Goal: Transaction & Acquisition: Book appointment/travel/reservation

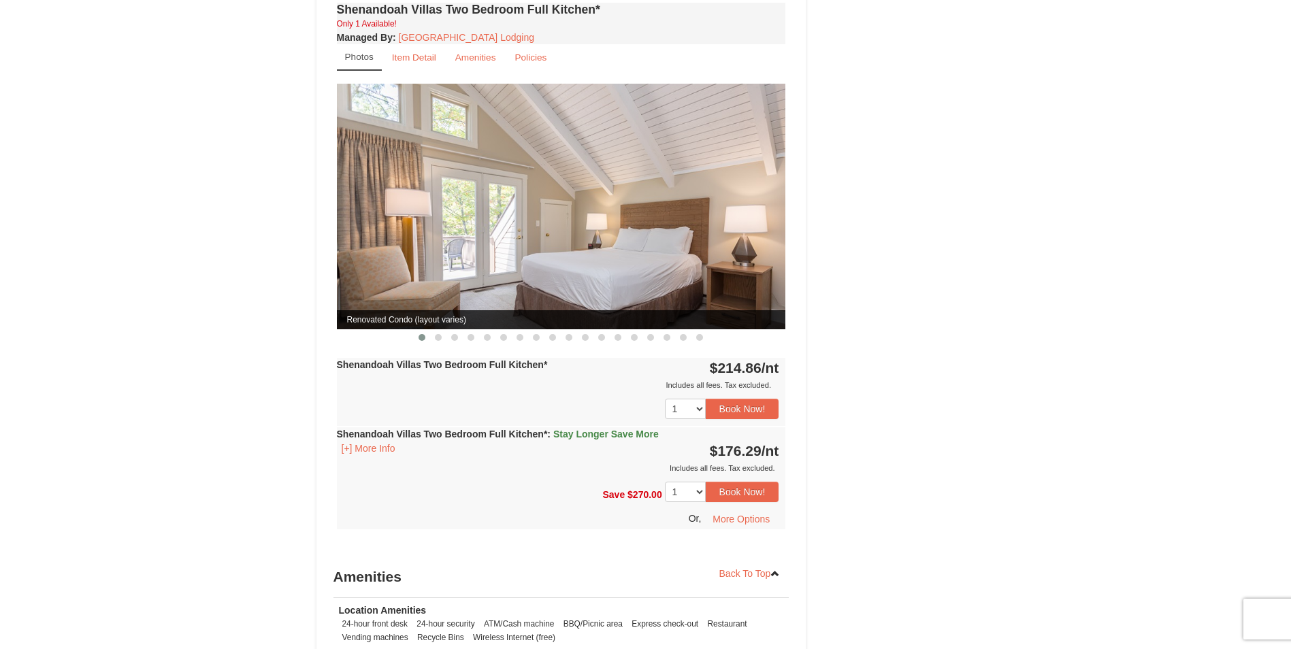
scroll to position [1565, 0]
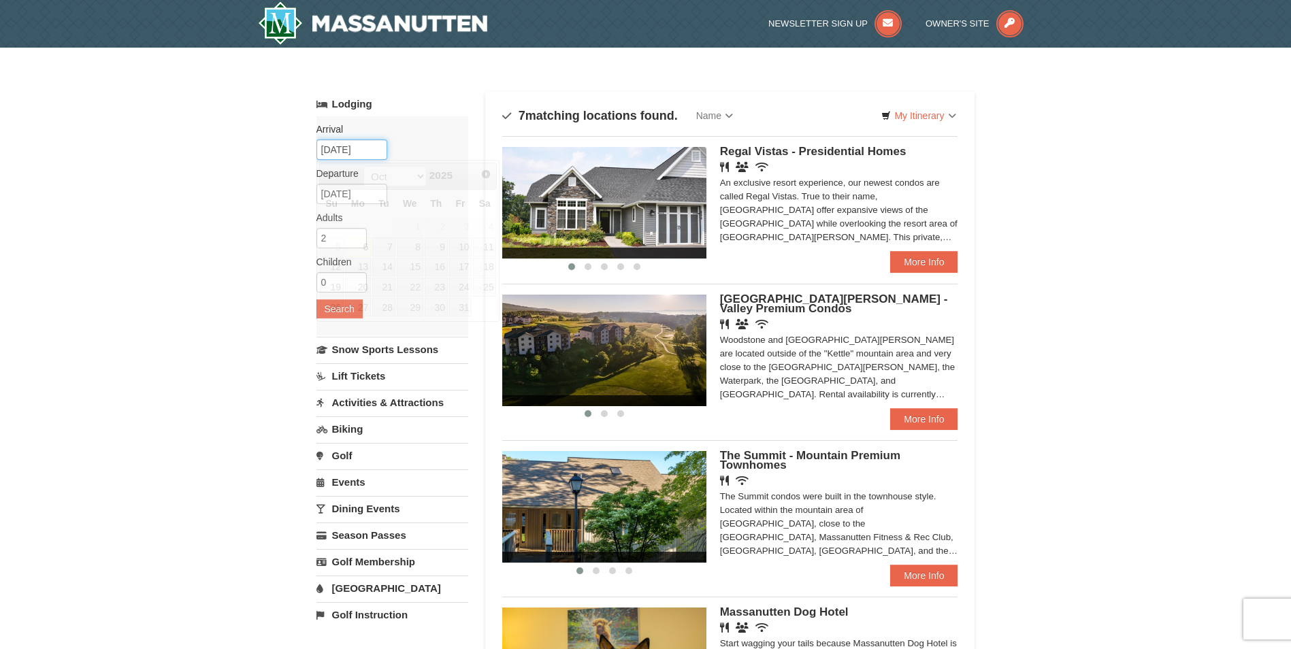
click at [355, 146] on input "10/06/2025" at bounding box center [351, 150] width 71 height 20
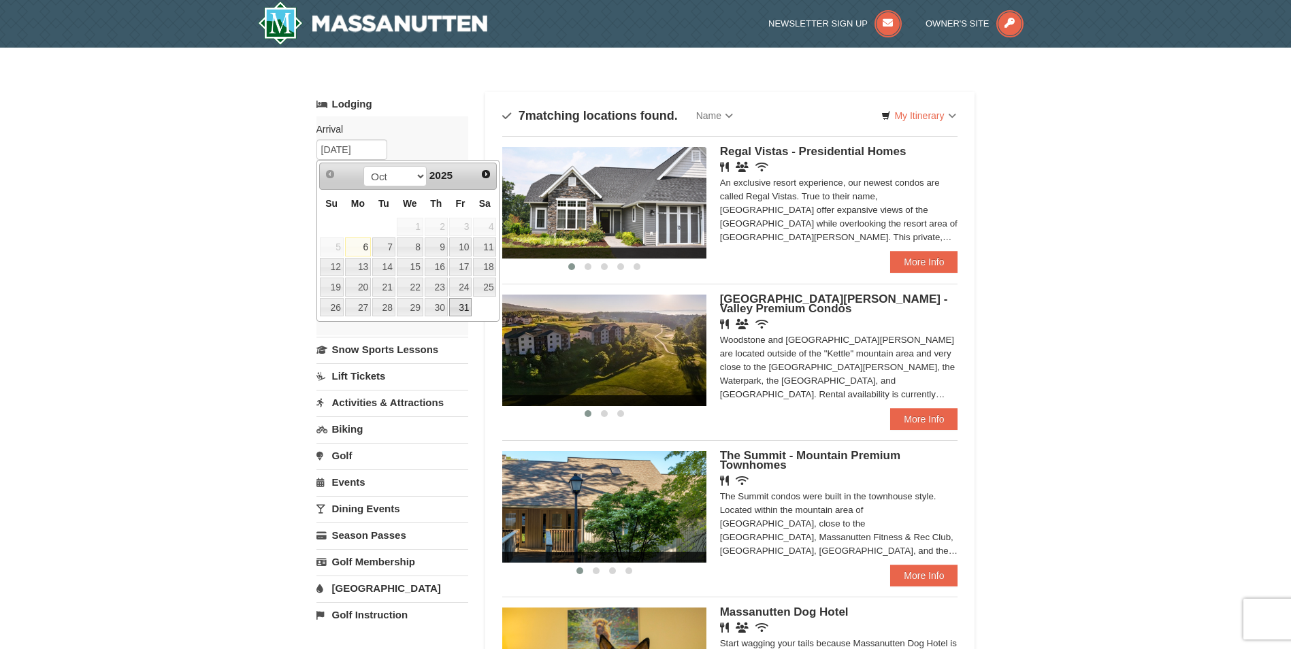
click at [461, 307] on link "31" at bounding box center [460, 307] width 23 height 19
type input "10/31/2025"
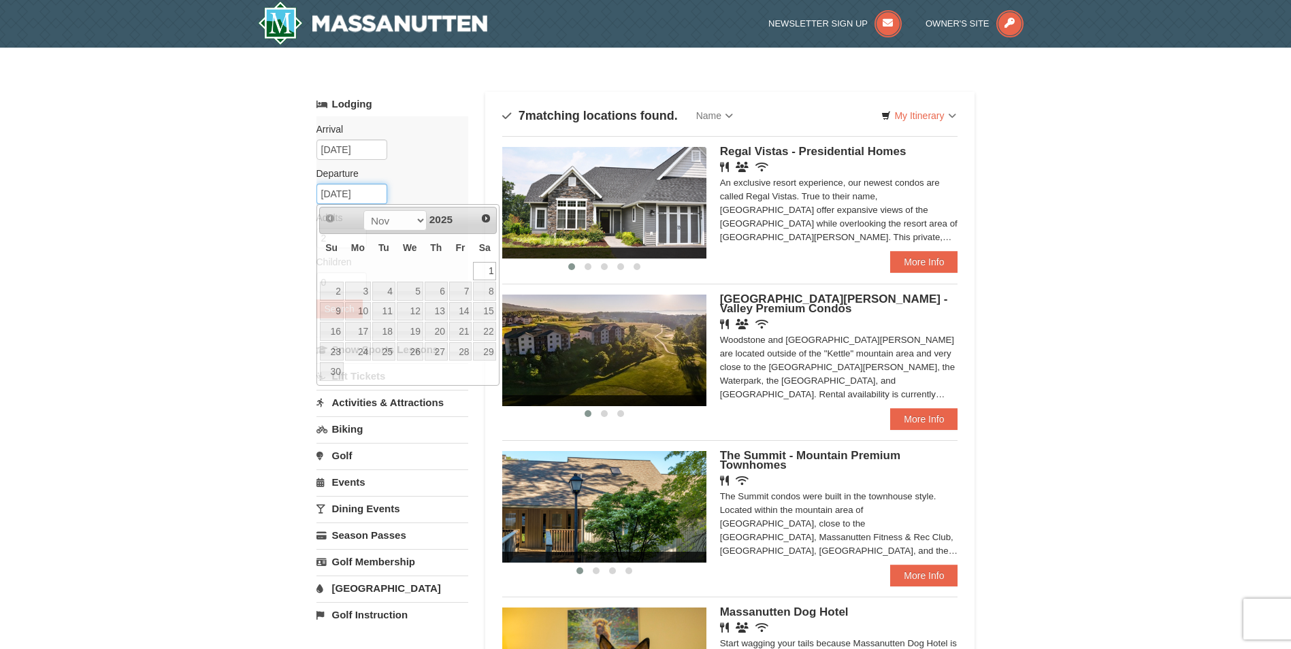
click at [340, 194] on input "11/01/2025" at bounding box center [351, 194] width 71 height 20
click at [485, 286] on link "8" at bounding box center [484, 291] width 23 height 19
type input "11/08/2025"
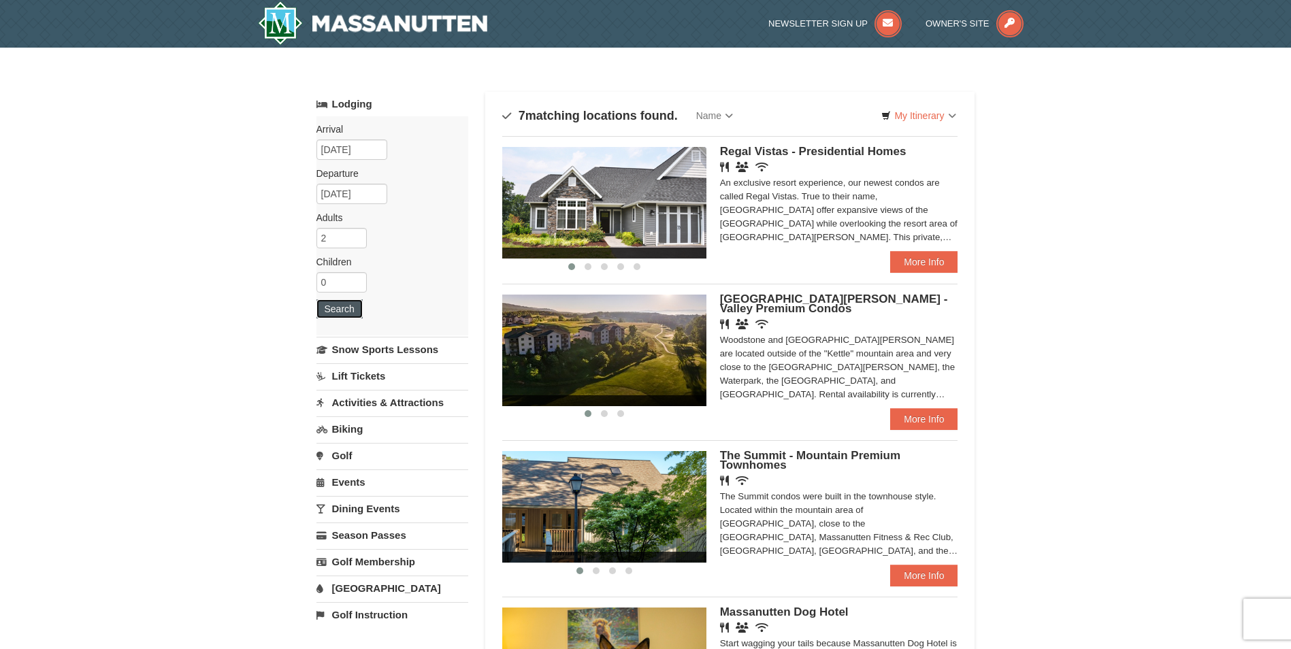
click at [334, 308] on button "Search" at bounding box center [339, 308] width 46 height 19
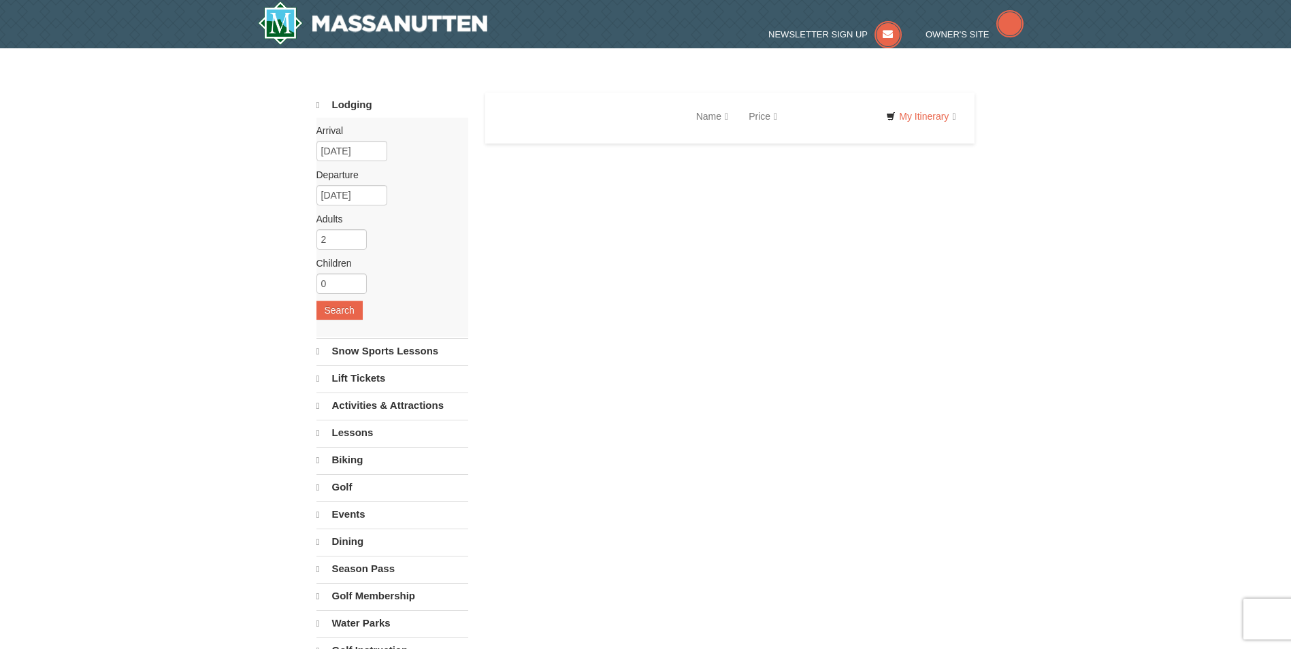
select select "10"
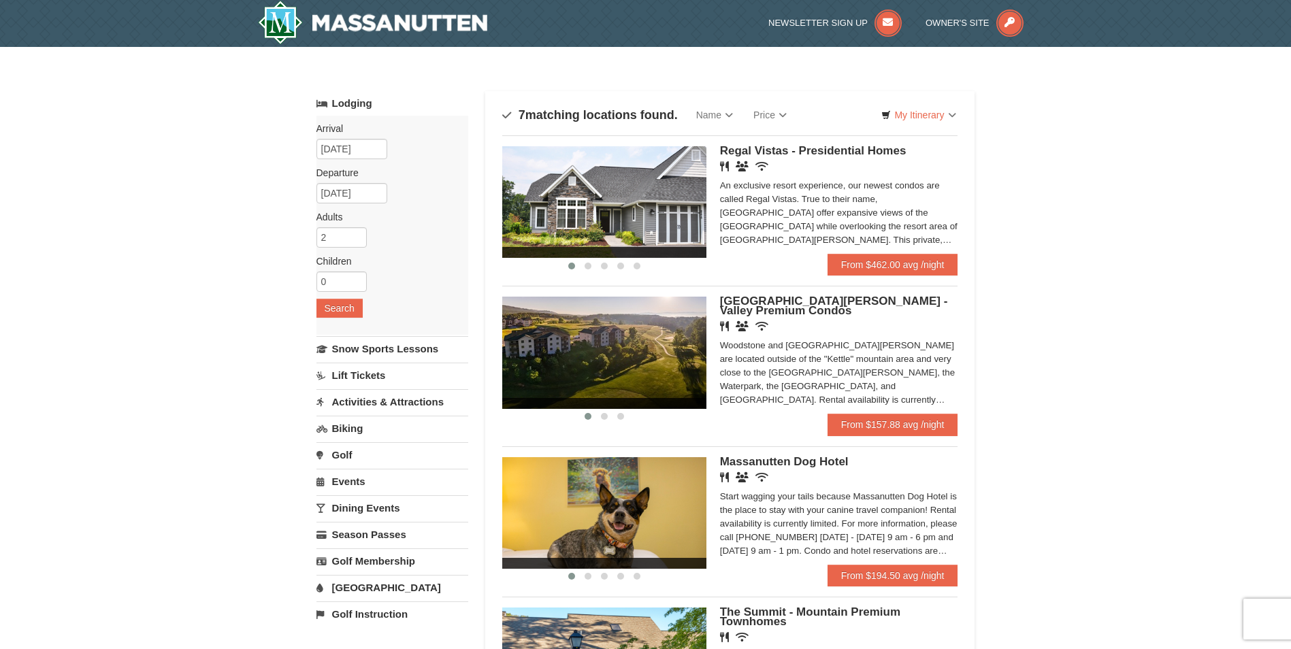
scroll to position [68, 0]
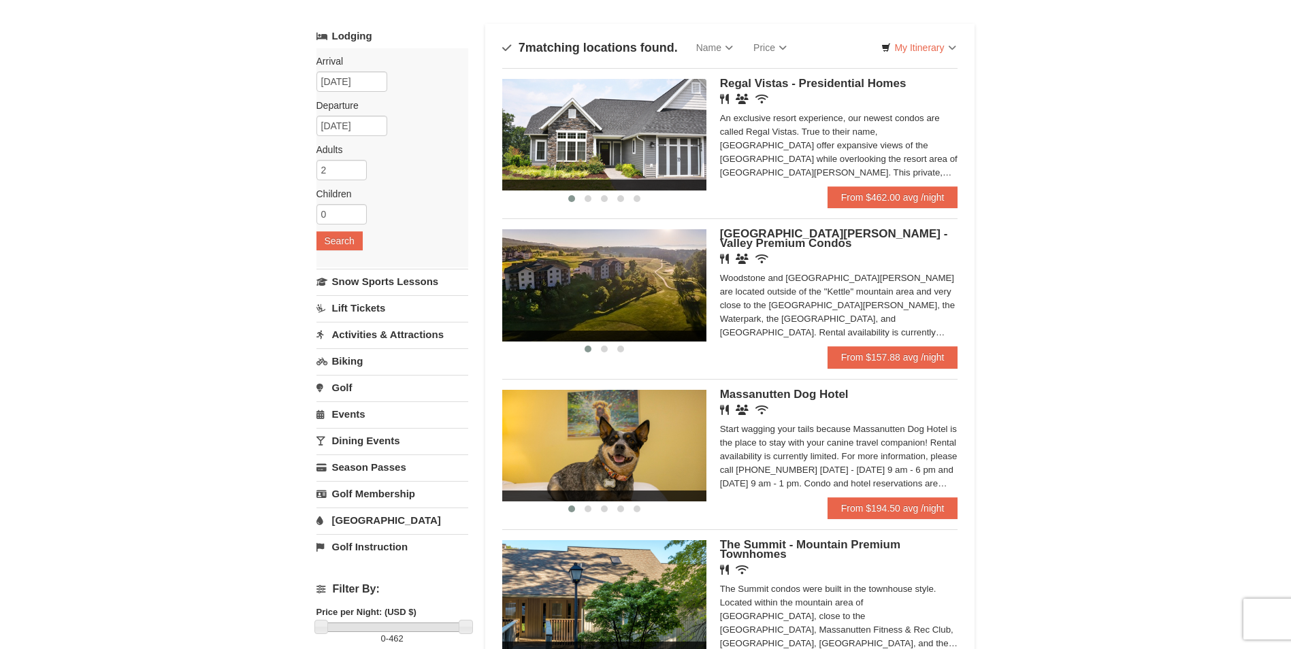
click at [855, 235] on span "Woodstone Meadows - Valley Premium Condos" at bounding box center [834, 238] width 228 height 22
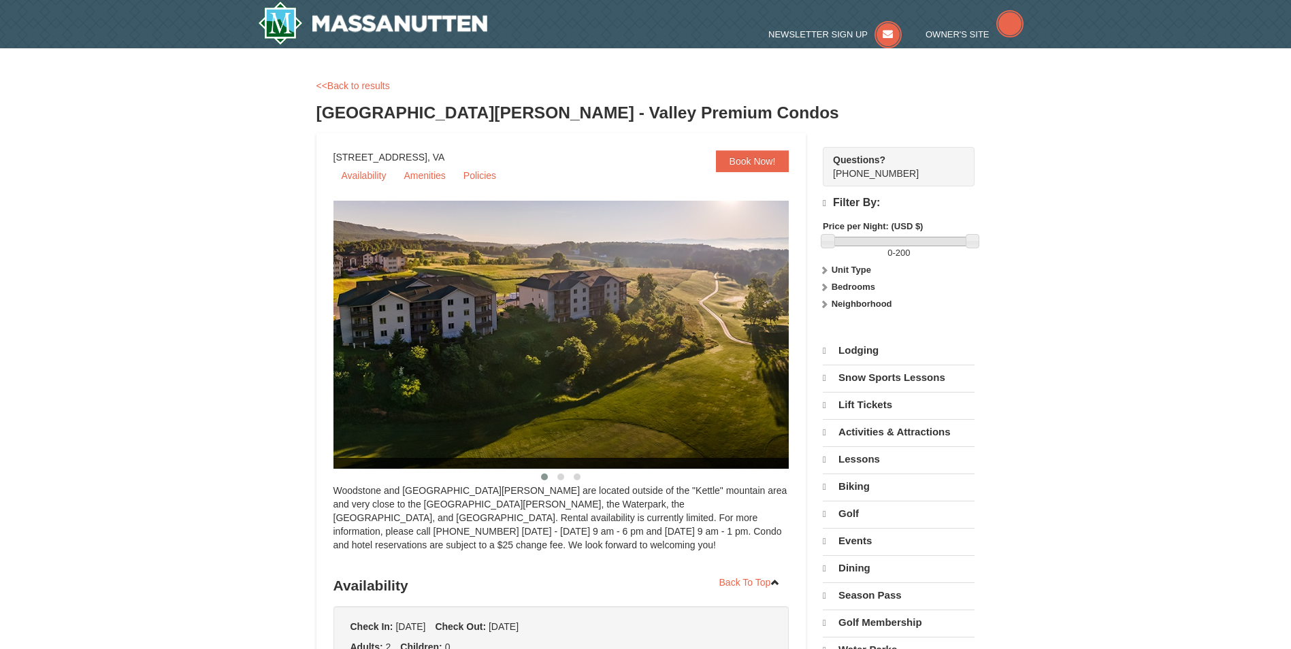
select select "10"
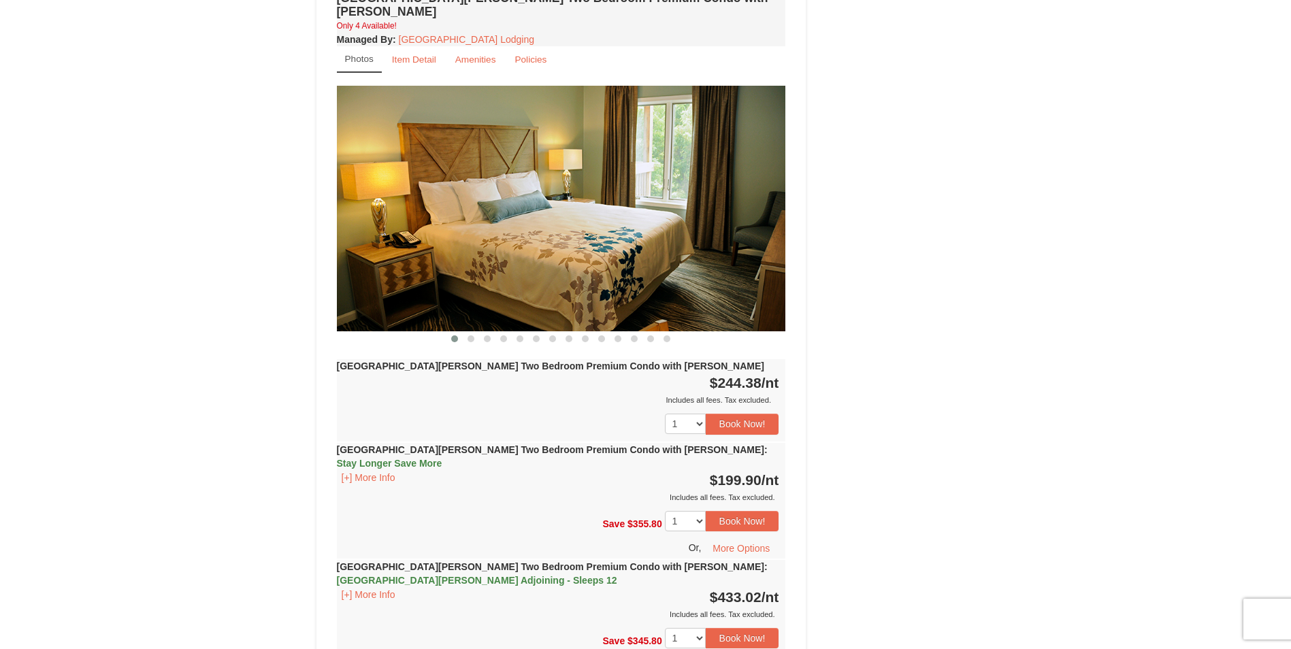
scroll to position [3267, 0]
